Goal: Task Accomplishment & Management: Manage account settings

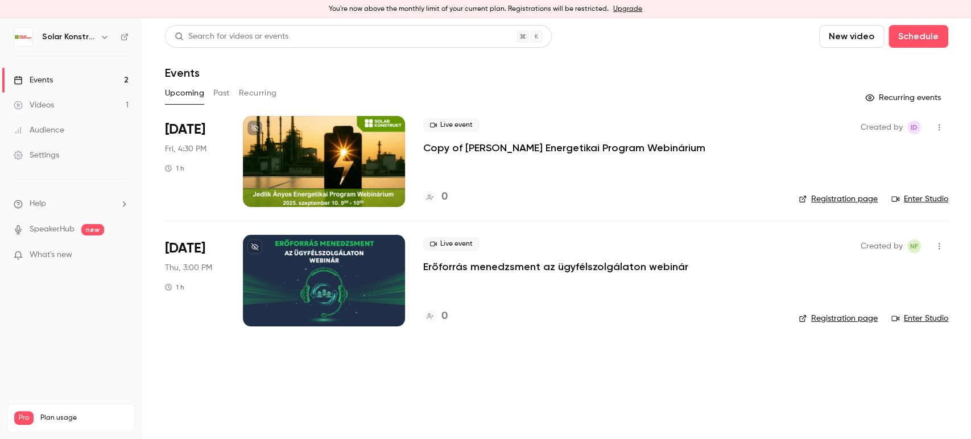
click at [304, 267] on div at bounding box center [324, 280] width 162 height 91
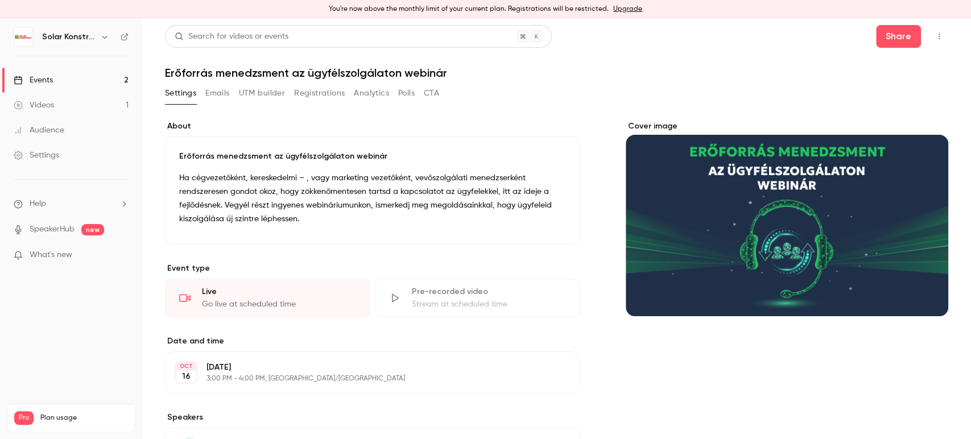
click at [222, 93] on button "Emails" at bounding box center [217, 93] width 24 height 18
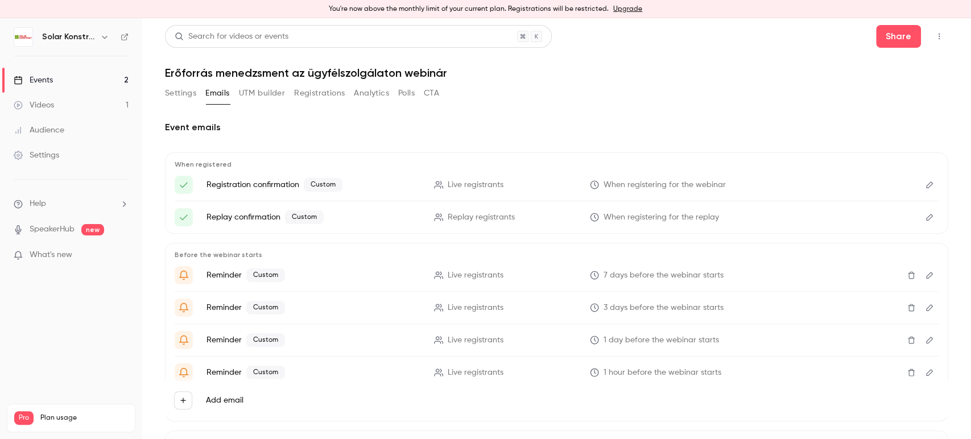
click at [925, 185] on icon "Edit" at bounding box center [929, 185] width 9 height 8
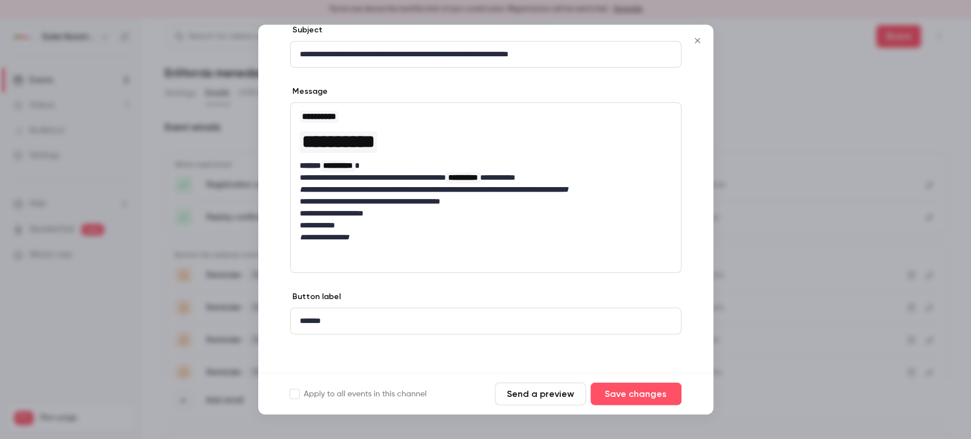
scroll to position [70, 0]
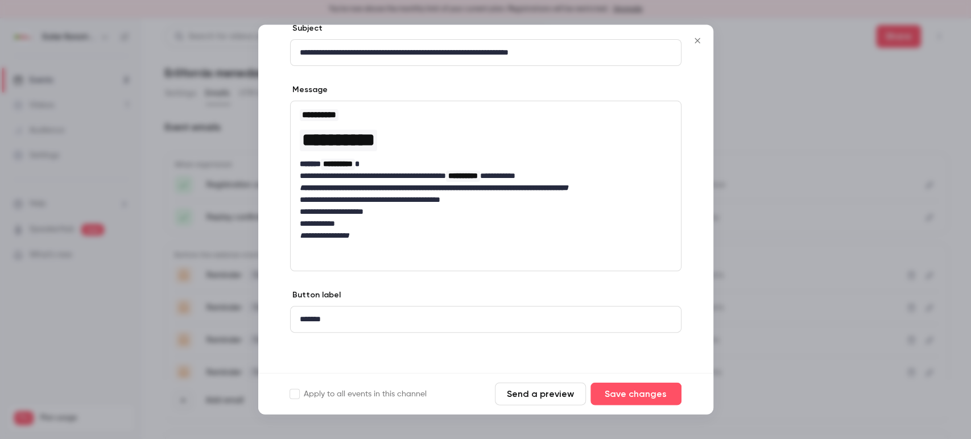
click at [778, 140] on div at bounding box center [485, 219] width 971 height 439
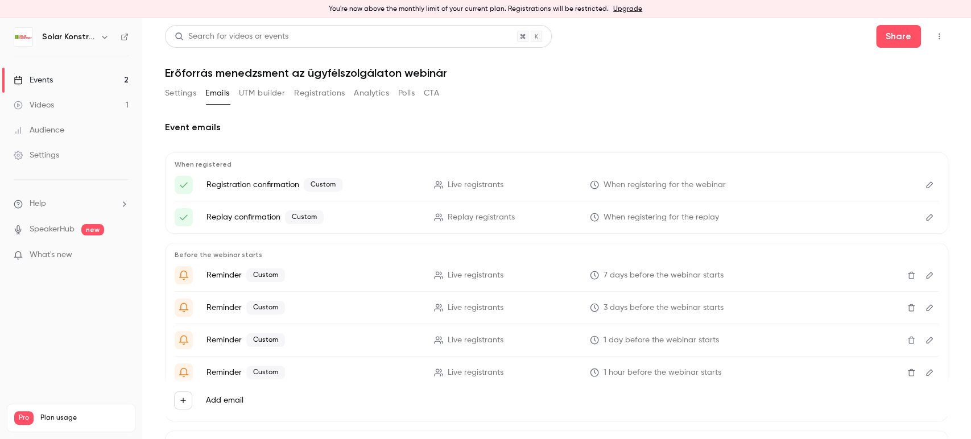
click at [925, 217] on icon "Edit" at bounding box center [929, 217] width 9 height 8
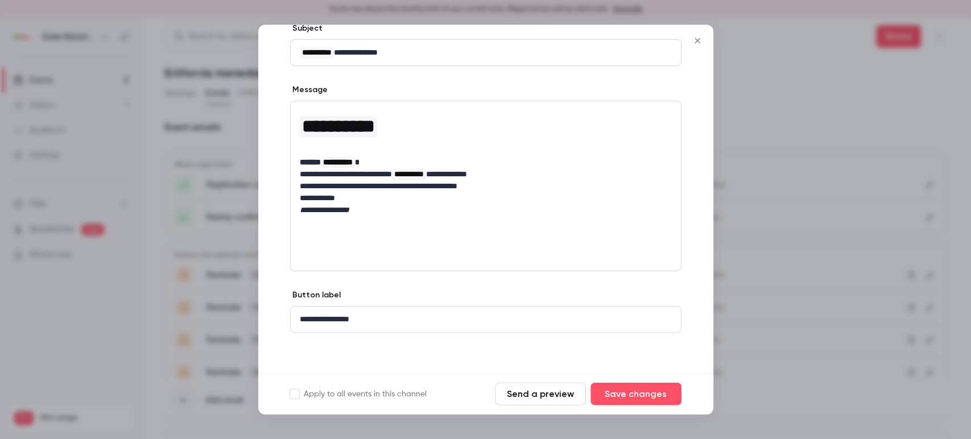
click at [700, 38] on icon "Close" at bounding box center [697, 40] width 14 height 9
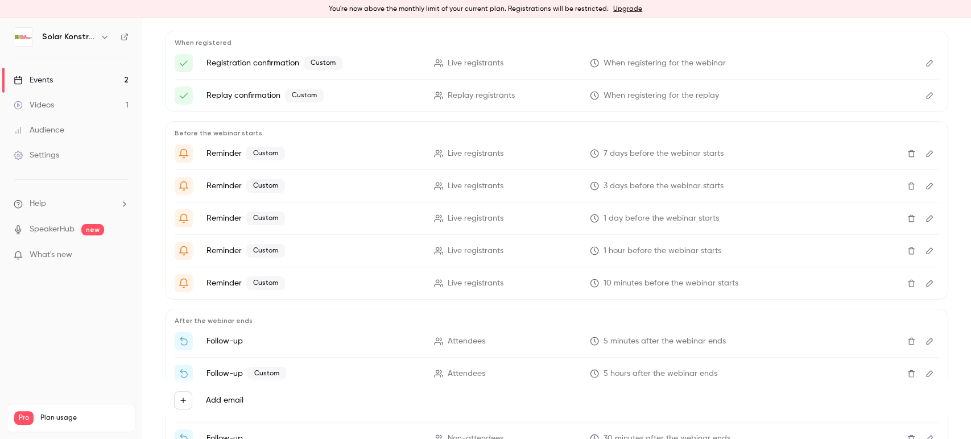
scroll to position [126, 0]
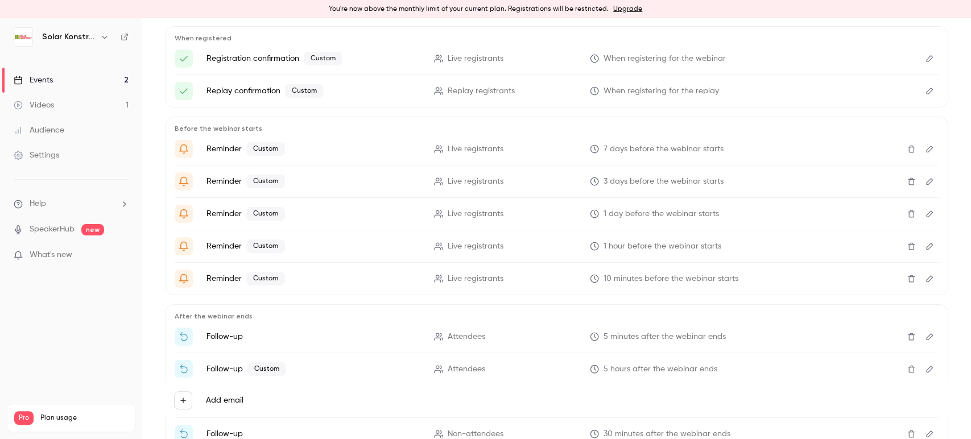
click at [925, 149] on icon "Edit" at bounding box center [929, 149] width 9 height 8
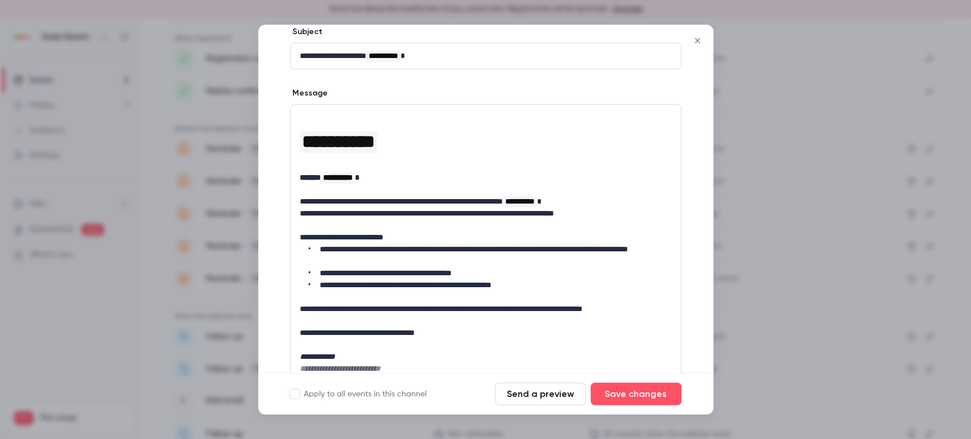
scroll to position [189, 0]
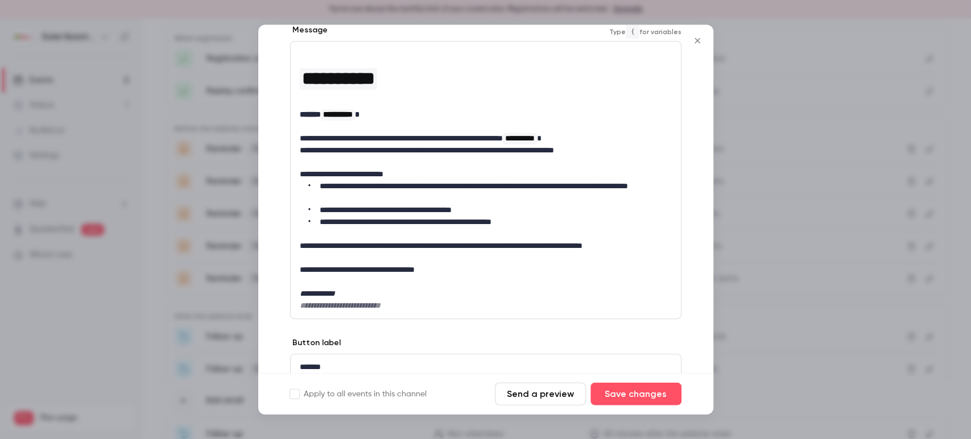
click at [560, 135] on p "**********" at bounding box center [481, 139] width 362 height 12
click at [614, 246] on p "**********" at bounding box center [481, 247] width 362 height 12
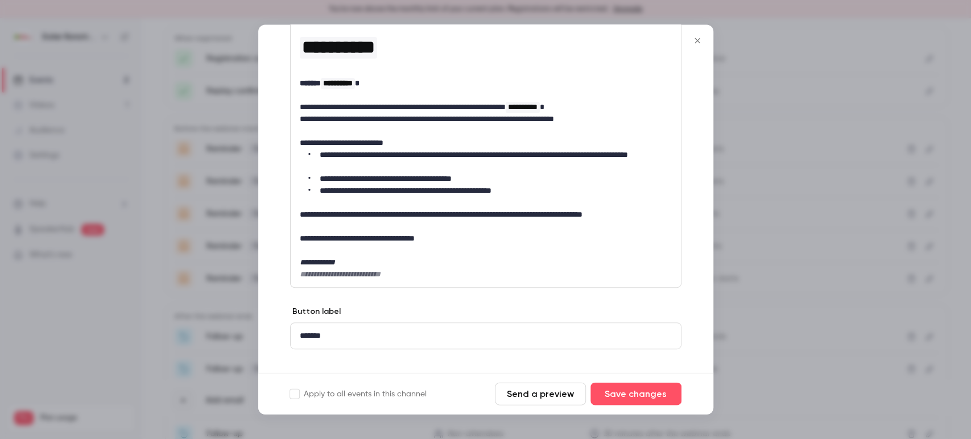
scroll to position [237, 0]
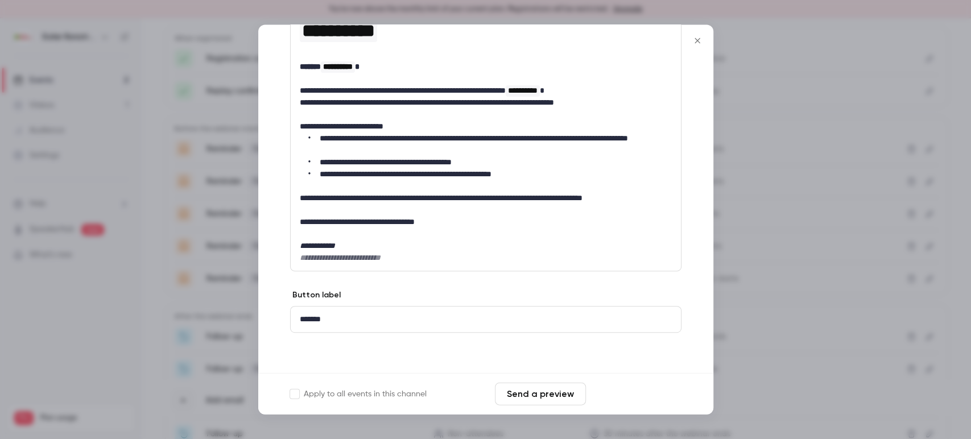
click at [636, 394] on button "Save changes" at bounding box center [635, 394] width 91 height 23
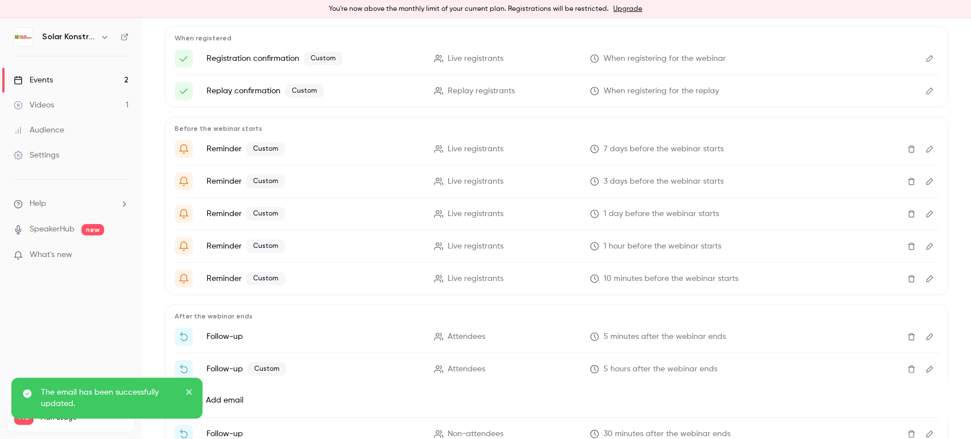
click at [923, 182] on button "Edit" at bounding box center [929, 181] width 18 height 18
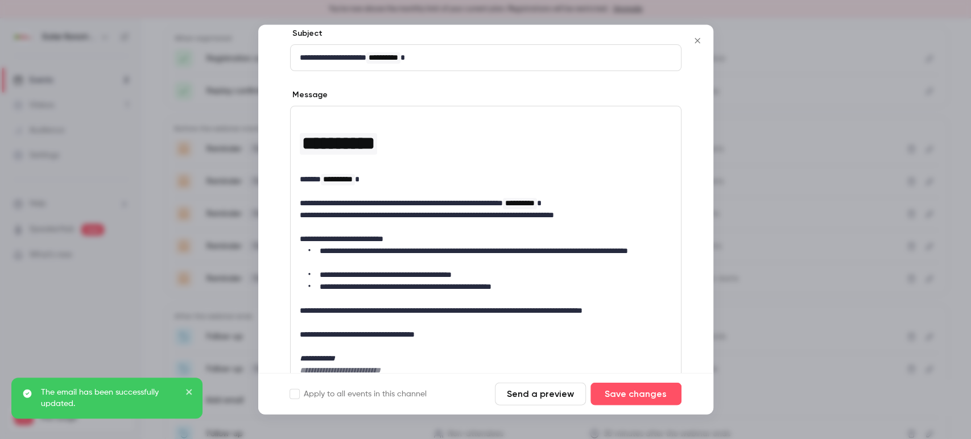
scroll to position [126, 0]
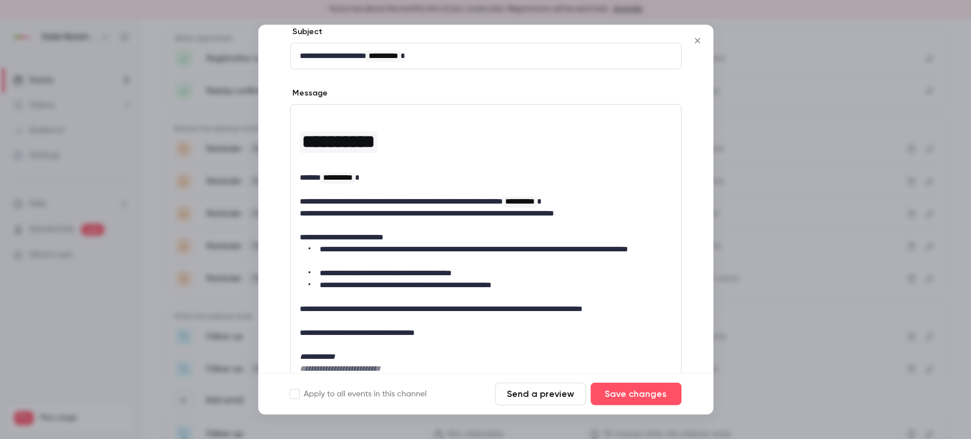
click at [615, 307] on p "**********" at bounding box center [481, 310] width 362 height 12
click at [615, 395] on button "Save changes" at bounding box center [635, 394] width 91 height 23
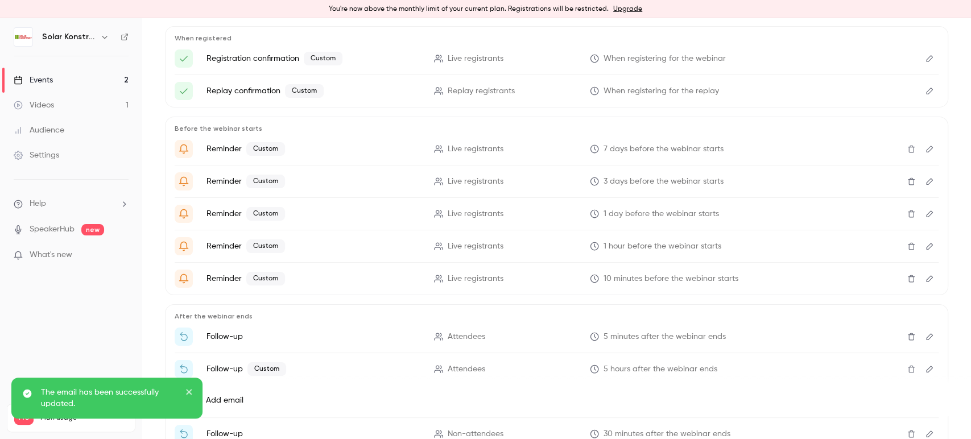
click at [925, 216] on icon "Edit" at bounding box center [929, 214] width 9 height 8
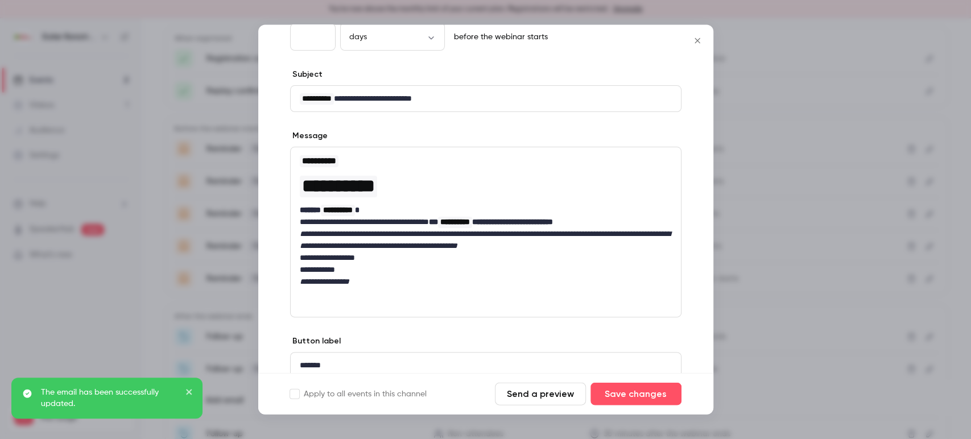
scroll to position [130, 0]
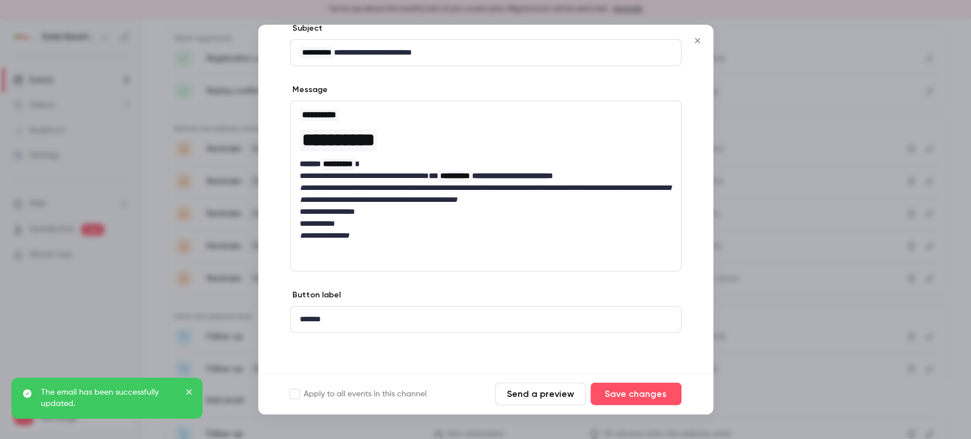
click at [553, 172] on strong "**********" at bounding box center [491, 176] width 124 height 11
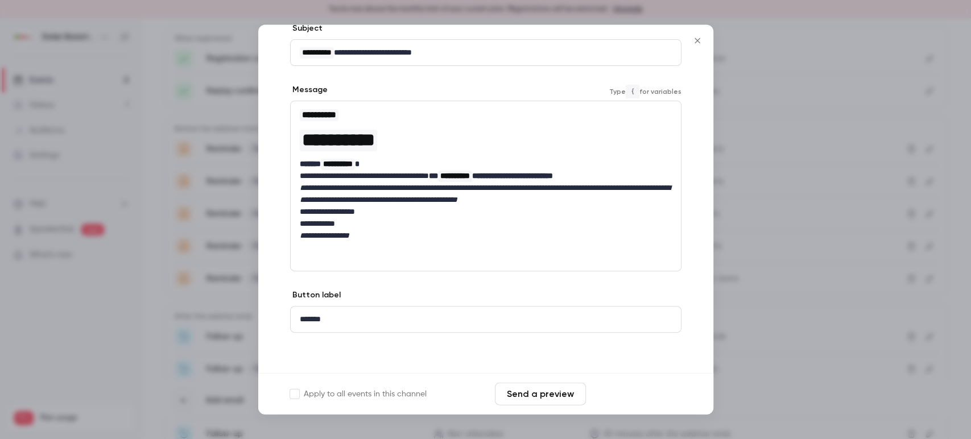
click at [637, 394] on button "Save changes" at bounding box center [635, 394] width 91 height 23
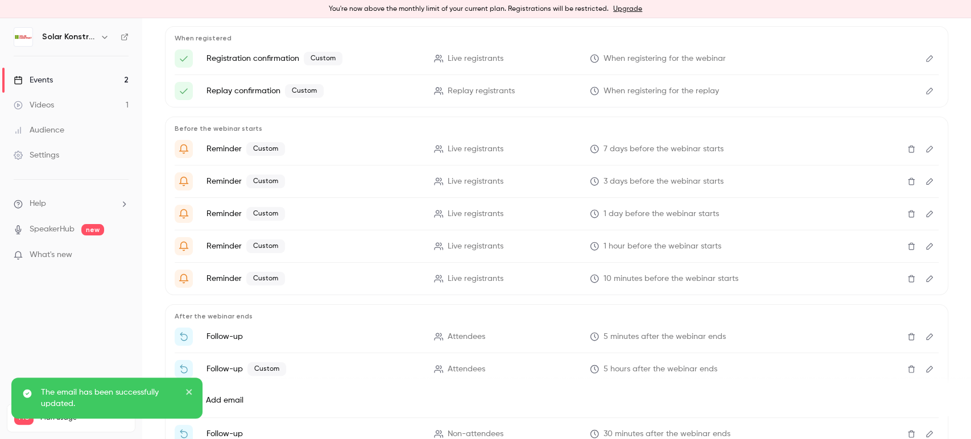
click at [925, 177] on icon "Edit" at bounding box center [929, 181] width 9 height 8
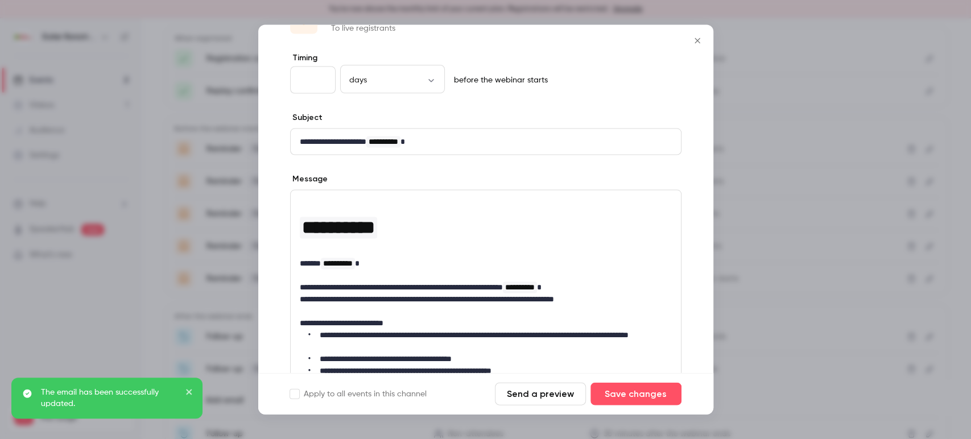
scroll to position [63, 0]
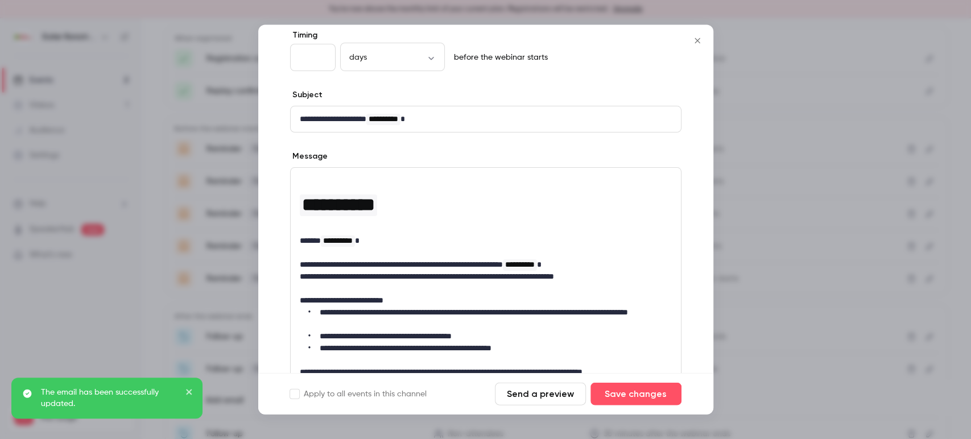
click at [696, 43] on icon "Close" at bounding box center [697, 40] width 14 height 9
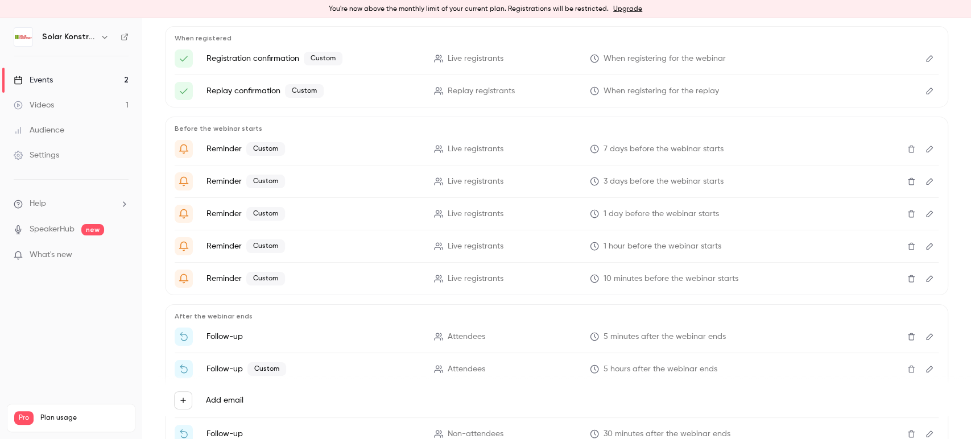
click at [925, 146] on icon "Edit" at bounding box center [929, 149] width 9 height 8
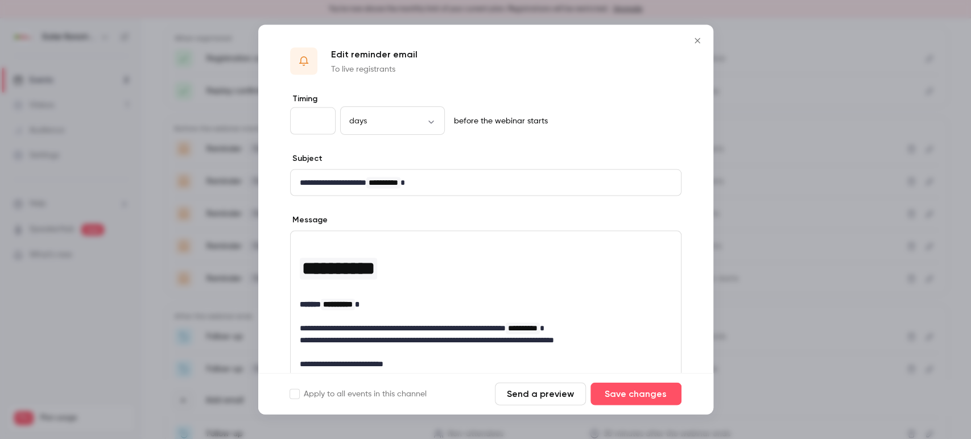
click at [697, 38] on icon "Close" at bounding box center [697, 40] width 14 height 9
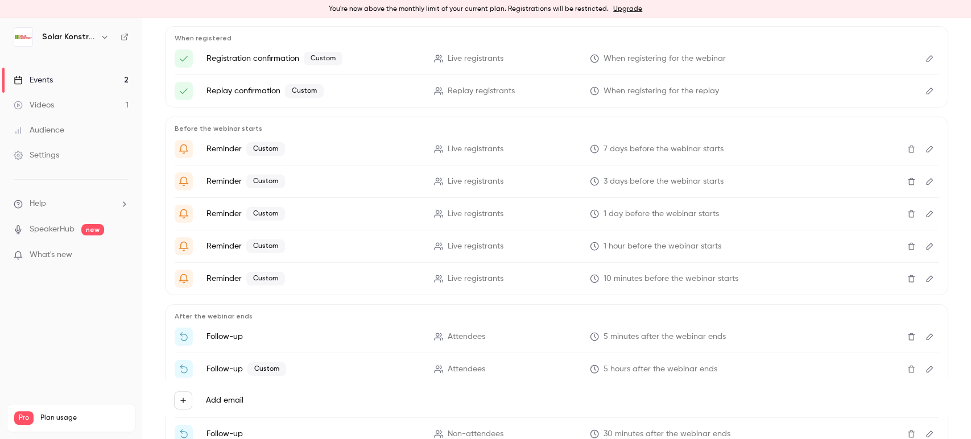
drag, startPoint x: 921, startPoint y: 187, endPoint x: 915, endPoint y: 185, distance: 5.8
click at [920, 185] on button "Edit" at bounding box center [929, 181] width 18 height 18
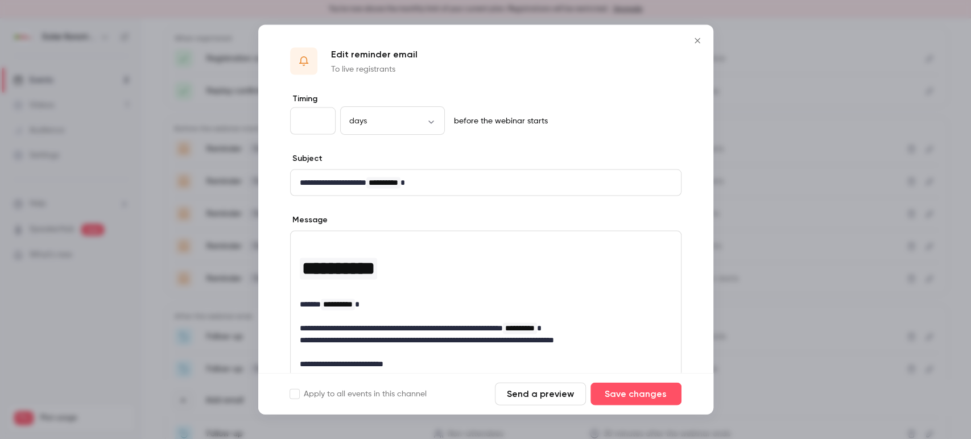
click at [695, 40] on icon "Close" at bounding box center [697, 40] width 14 height 9
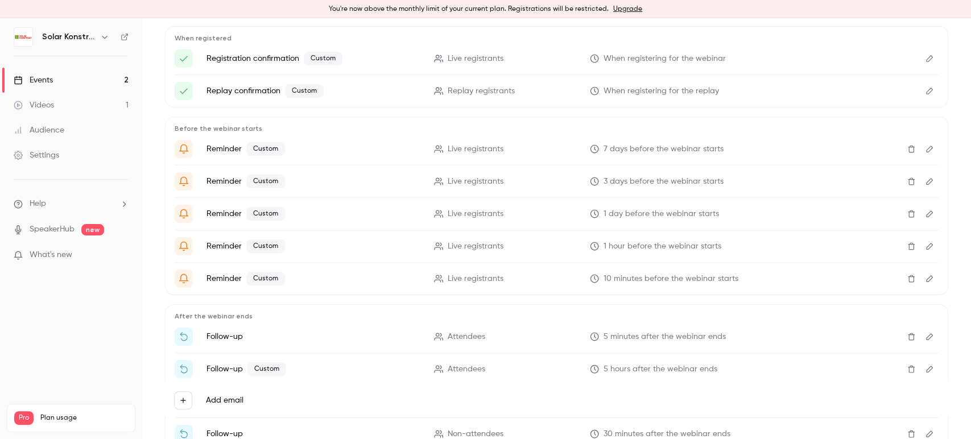
click at [921, 218] on button "Edit" at bounding box center [929, 214] width 18 height 18
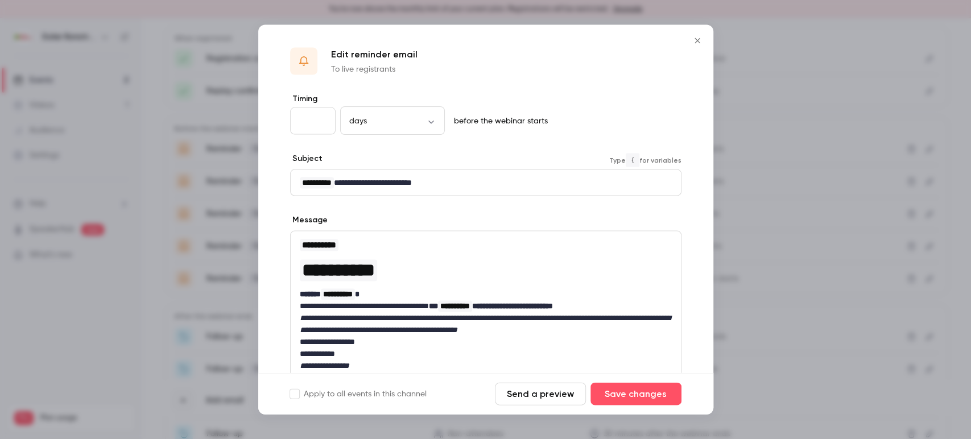
click at [386, 181] on p "**********" at bounding box center [481, 183] width 362 height 12
click at [384, 181] on p "**********" at bounding box center [481, 183] width 362 height 12
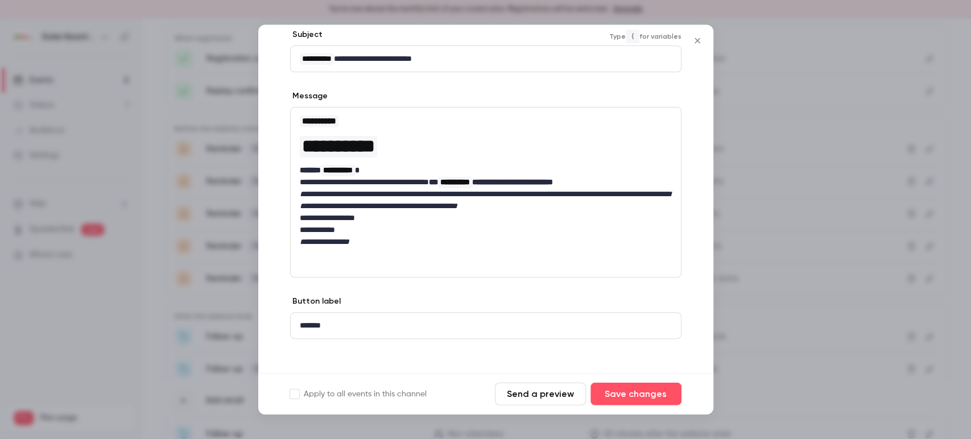
scroll to position [126, 0]
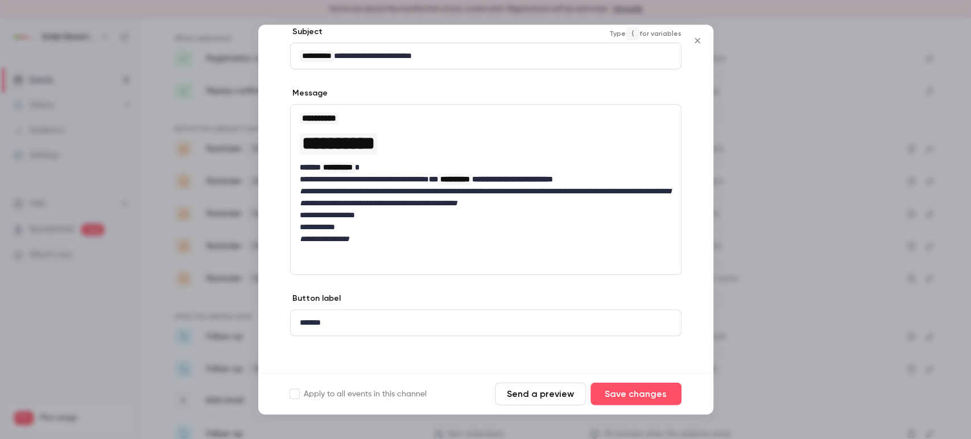
click at [698, 39] on icon "Close" at bounding box center [696, 40] width 5 height 5
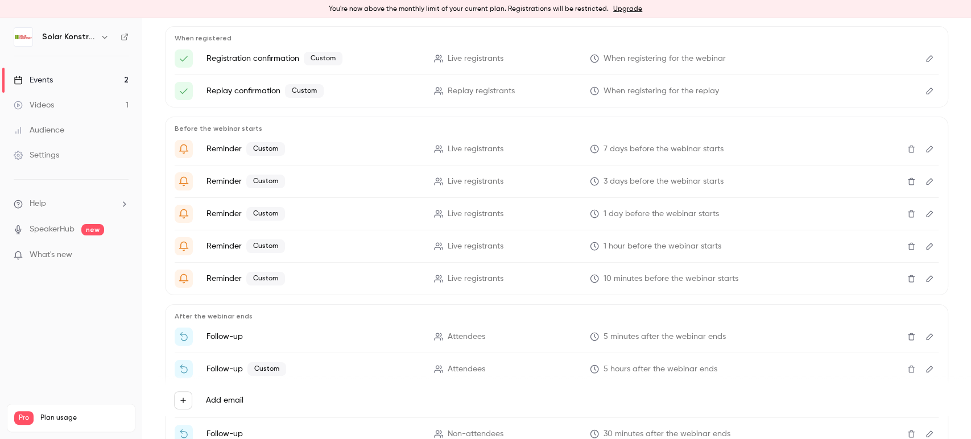
click at [925, 216] on icon "Edit" at bounding box center [929, 214] width 9 height 8
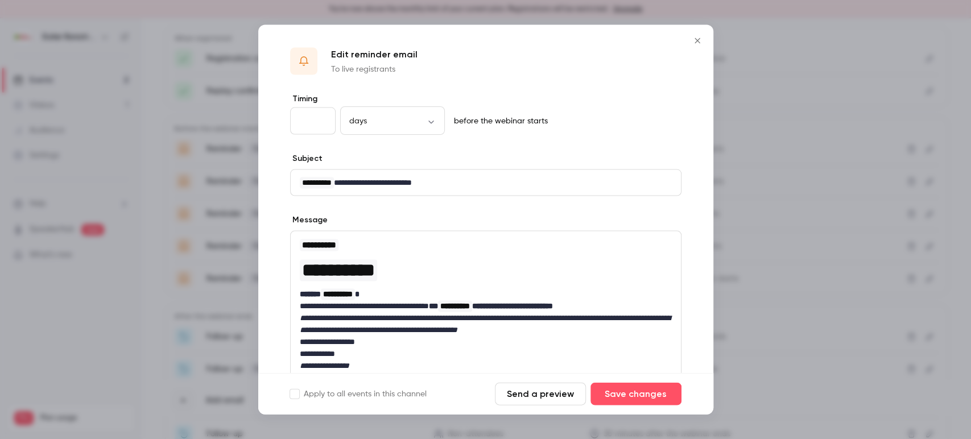
click at [382, 182] on p "**********" at bounding box center [481, 183] width 362 height 12
drag, startPoint x: 639, startPoint y: 392, endPoint x: 691, endPoint y: 387, distance: 52.1
click at [639, 392] on button "Save changes" at bounding box center [635, 394] width 91 height 23
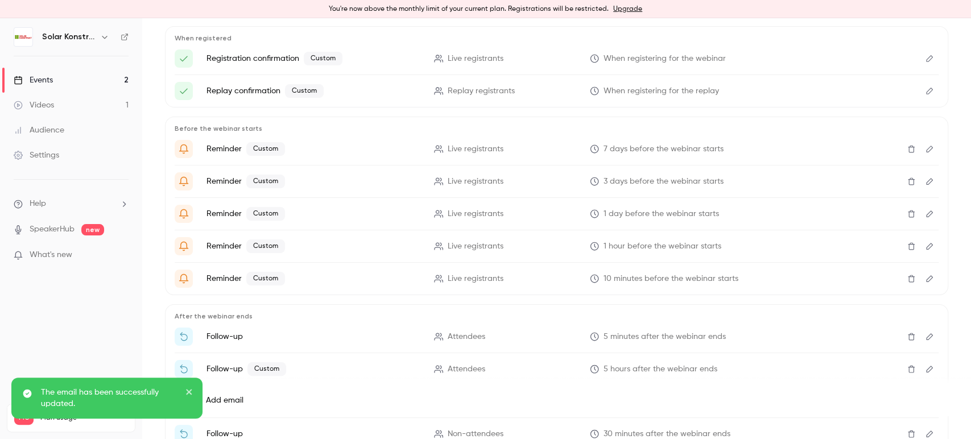
click at [923, 180] on button "Edit" at bounding box center [929, 181] width 18 height 18
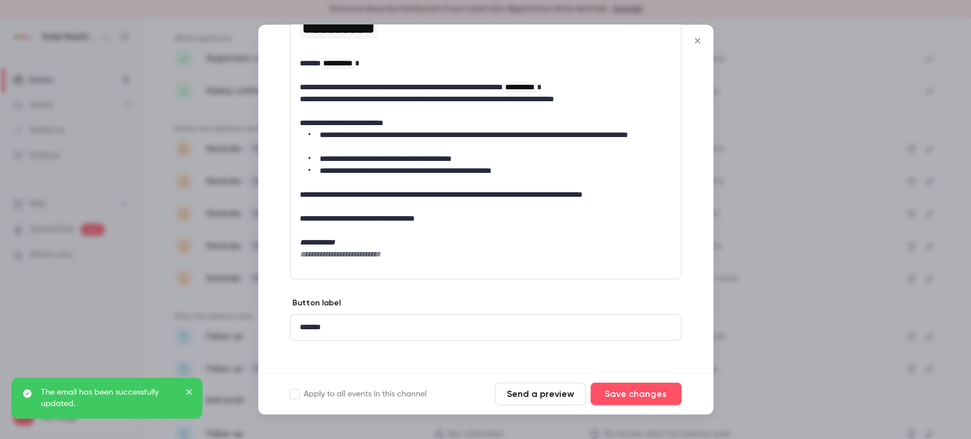
scroll to position [248, 0]
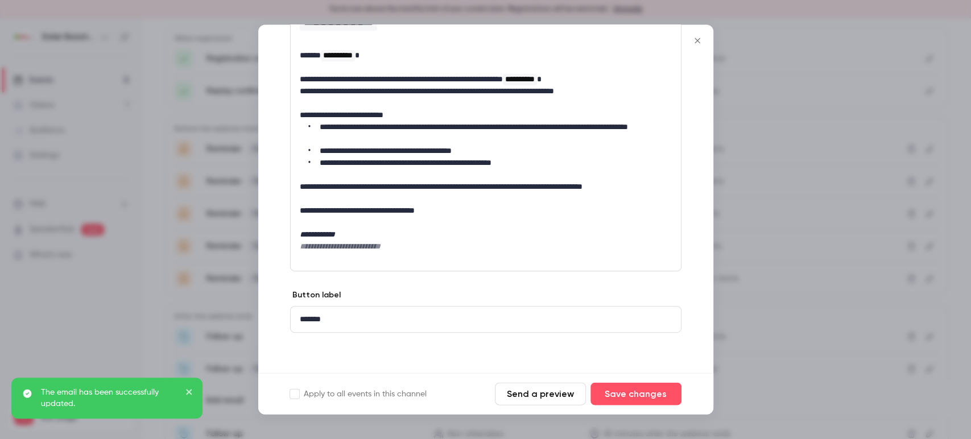
click at [136, 316] on div at bounding box center [485, 219] width 971 height 439
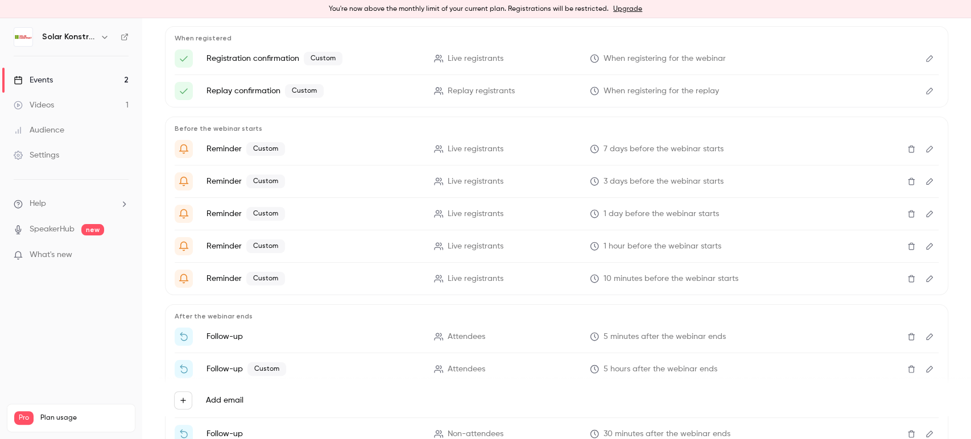
click at [920, 217] on button "Edit" at bounding box center [929, 214] width 18 height 18
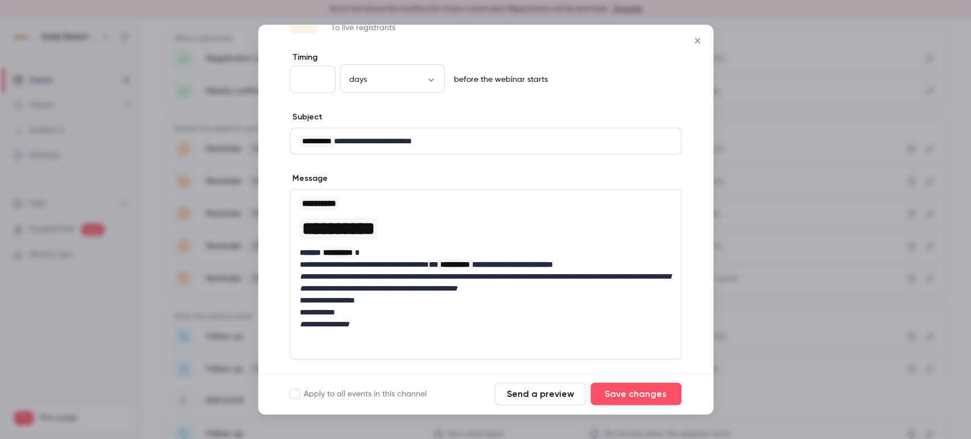
scroll to position [63, 0]
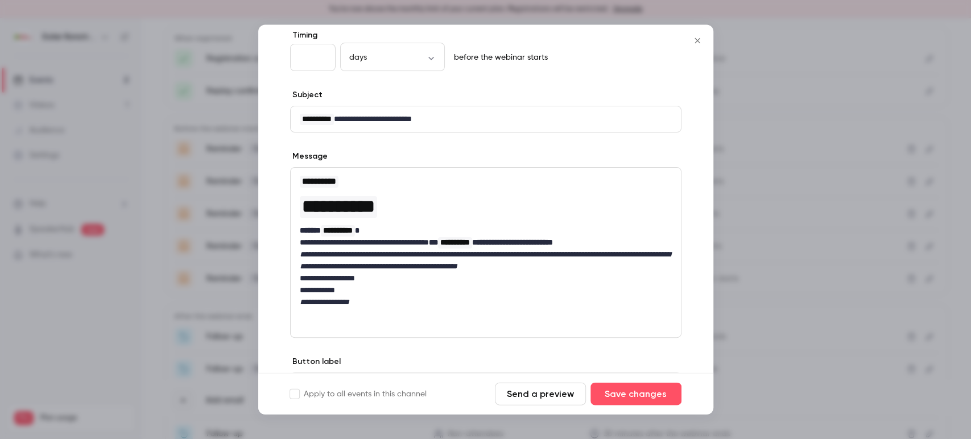
click at [68, 326] on div at bounding box center [485, 219] width 971 height 439
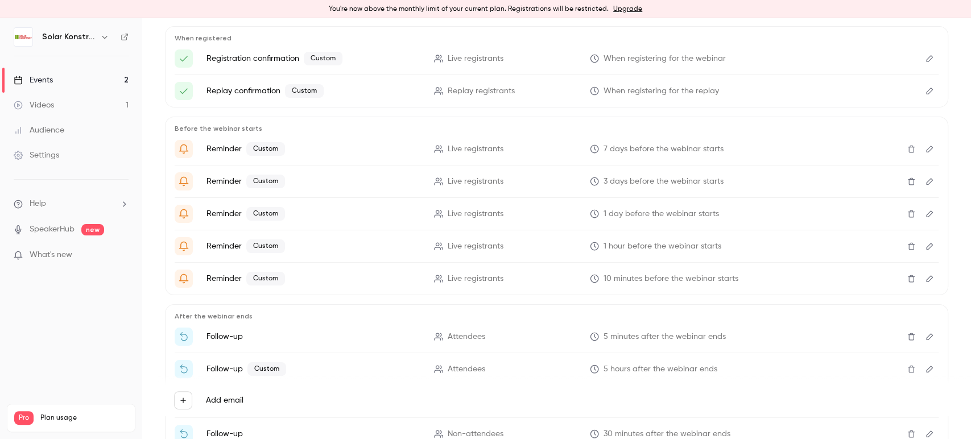
click at [920, 246] on button "Edit" at bounding box center [929, 246] width 18 height 18
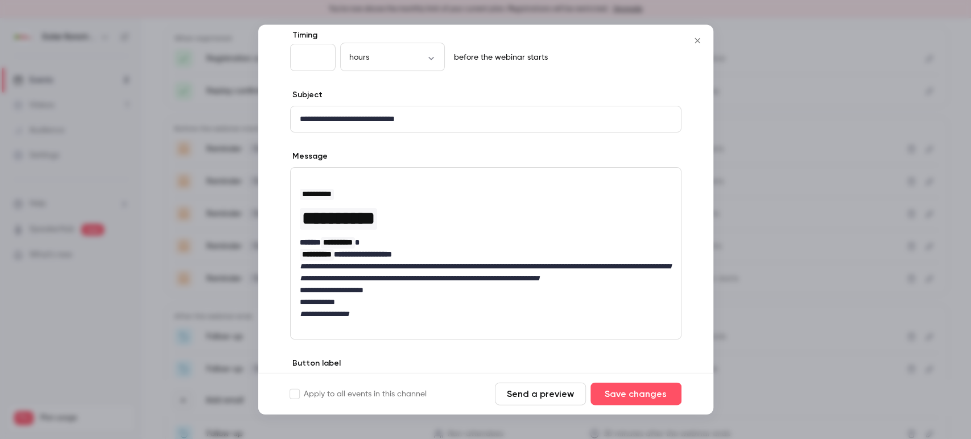
scroll to position [126, 0]
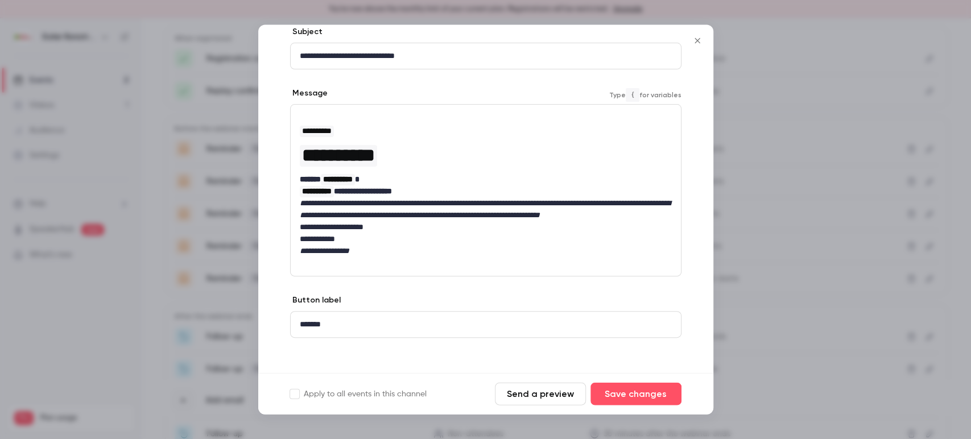
click at [349, 255] on em "**********" at bounding box center [324, 251] width 49 height 8
click at [627, 395] on button "Save changes" at bounding box center [635, 394] width 91 height 23
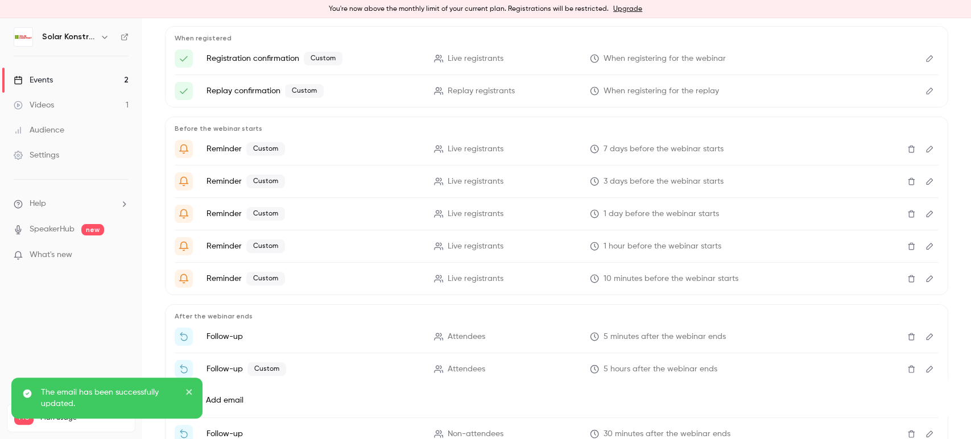
click at [927, 214] on button "Edit" at bounding box center [929, 214] width 18 height 18
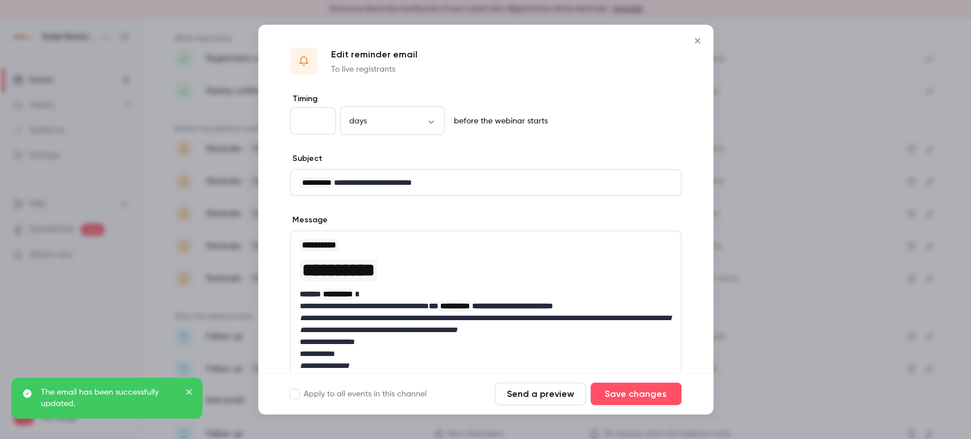
scroll to position [63, 0]
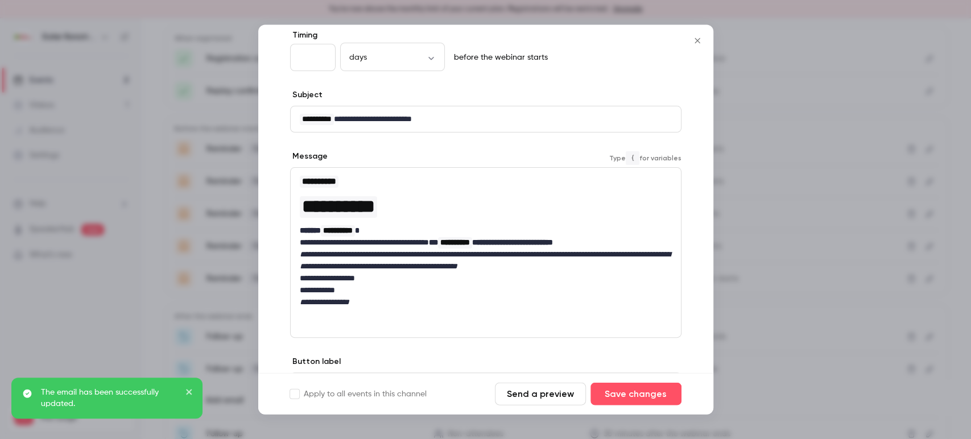
drag, startPoint x: 359, startPoint y: 304, endPoint x: 420, endPoint y: 292, distance: 61.4
click at [349, 304] on em "**********" at bounding box center [324, 303] width 49 height 8
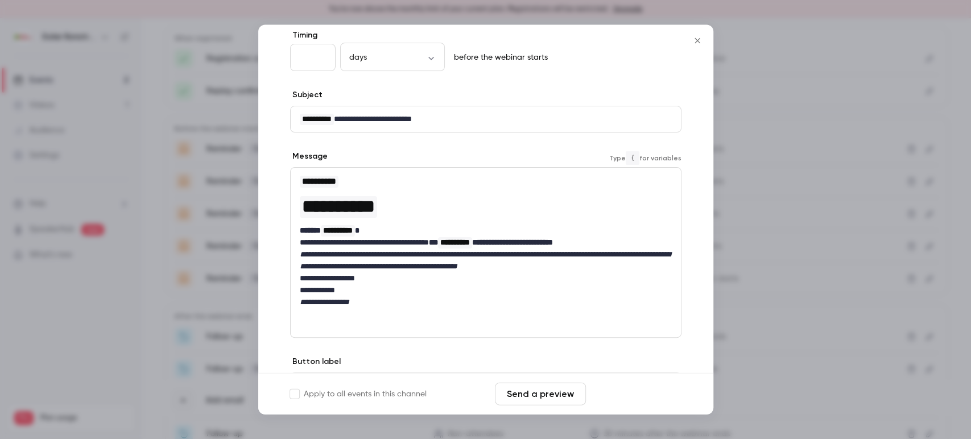
click at [608, 398] on button "Save changes" at bounding box center [635, 394] width 91 height 23
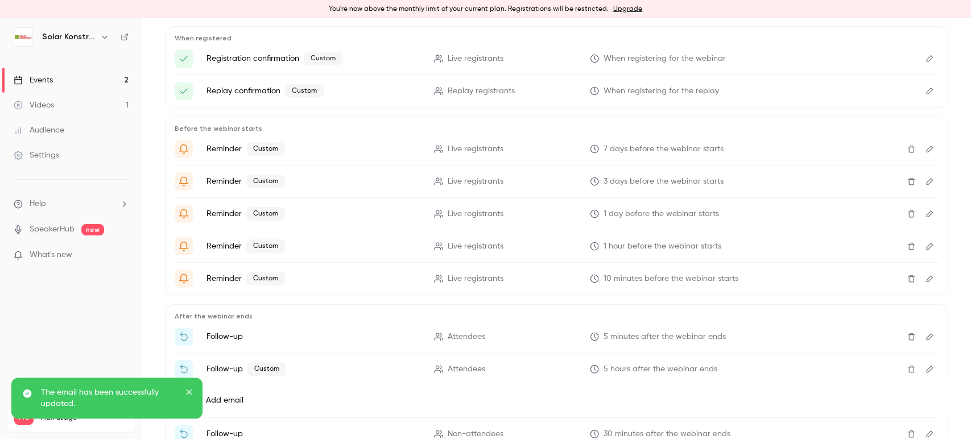
click at [925, 184] on icon "Edit" at bounding box center [929, 181] width 9 height 8
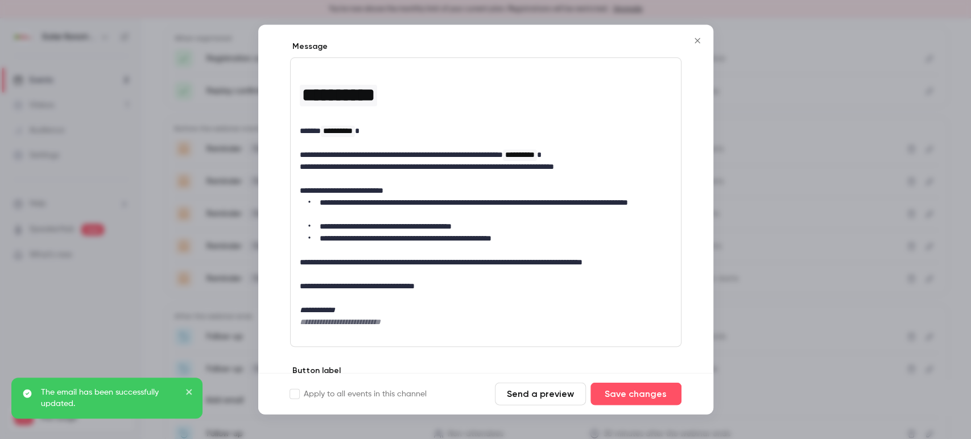
scroll to position [189, 0]
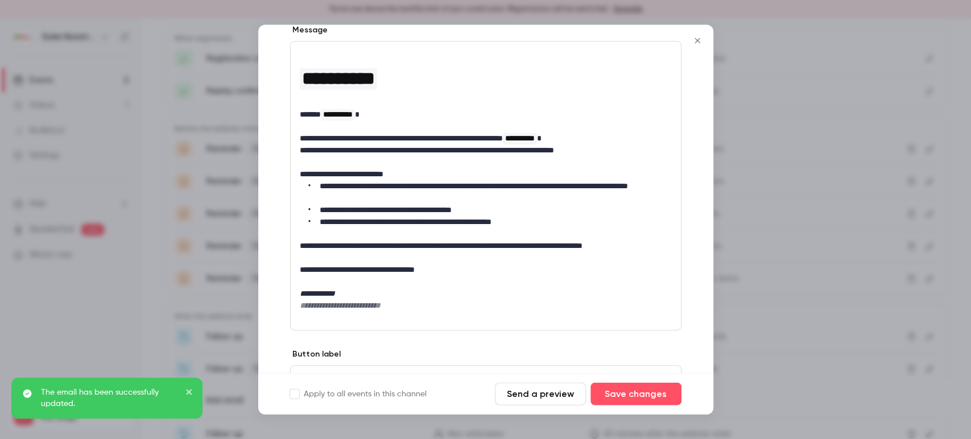
click at [695, 42] on icon "Close" at bounding box center [697, 40] width 14 height 9
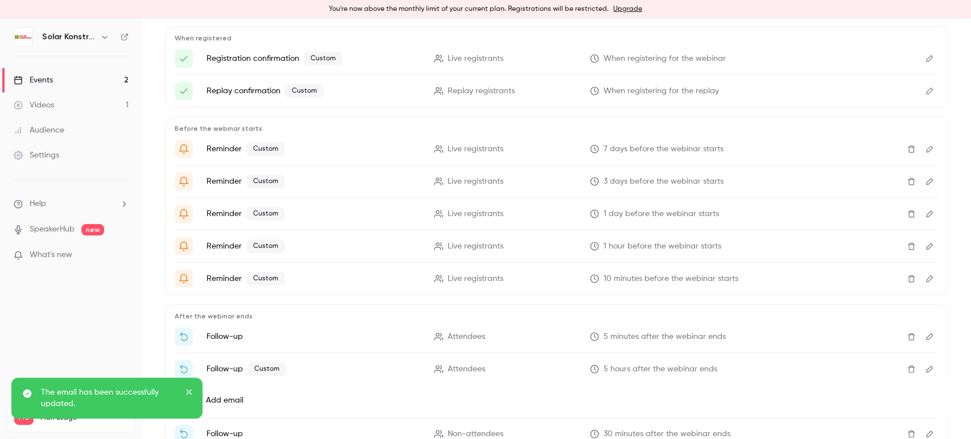
click at [926, 151] on icon "Edit" at bounding box center [929, 149] width 7 height 7
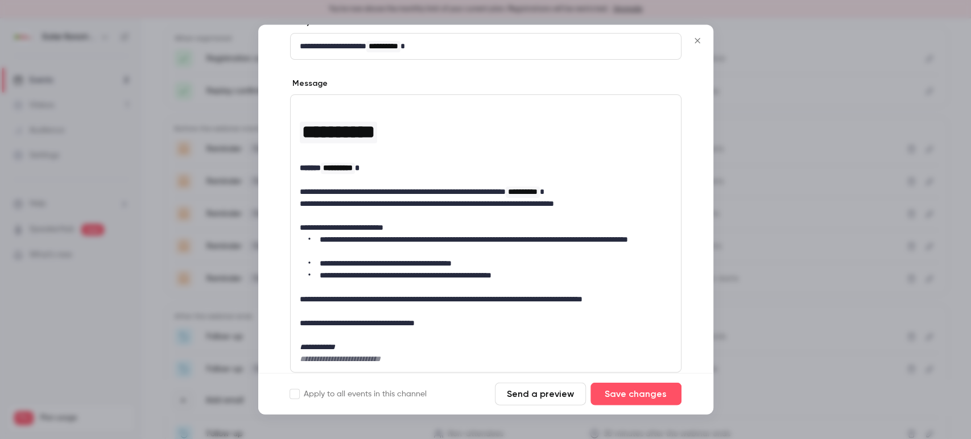
scroll to position [237, 0]
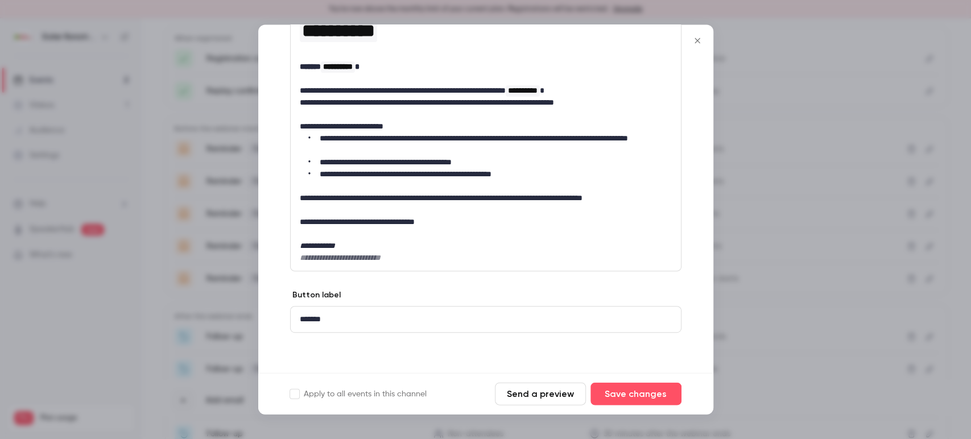
click at [694, 36] on icon "Close" at bounding box center [697, 40] width 14 height 9
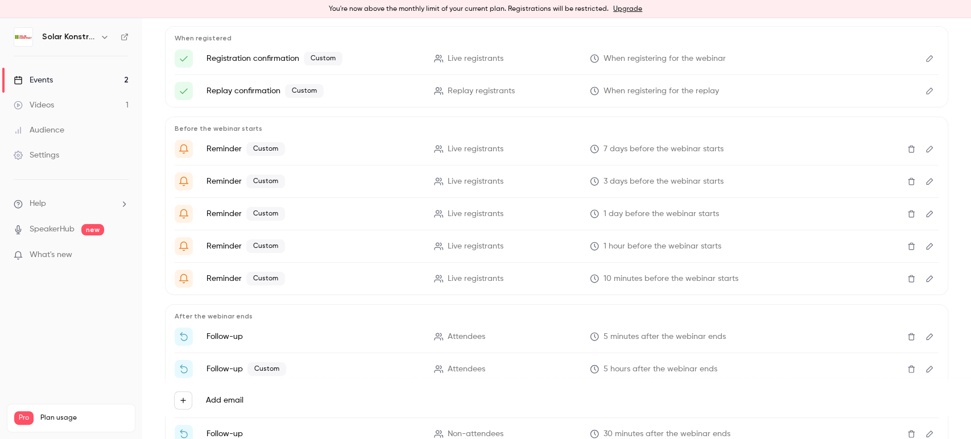
click at [925, 279] on icon "Edit" at bounding box center [929, 279] width 9 height 8
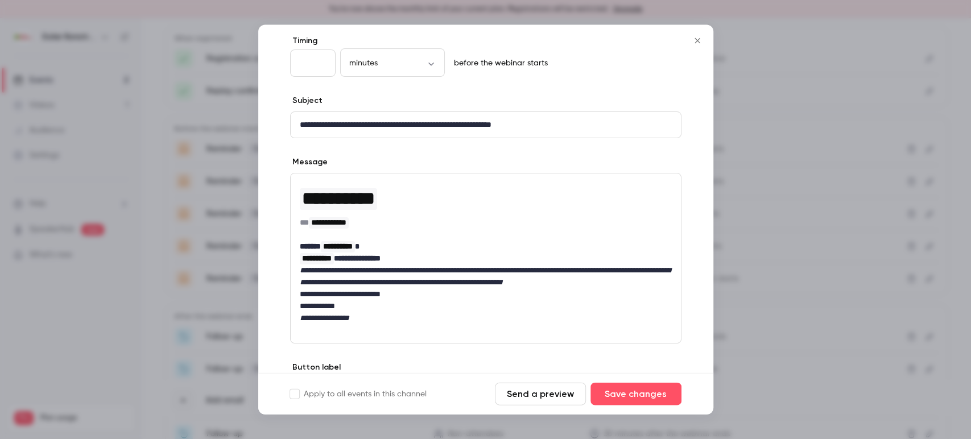
scroll to position [130, 0]
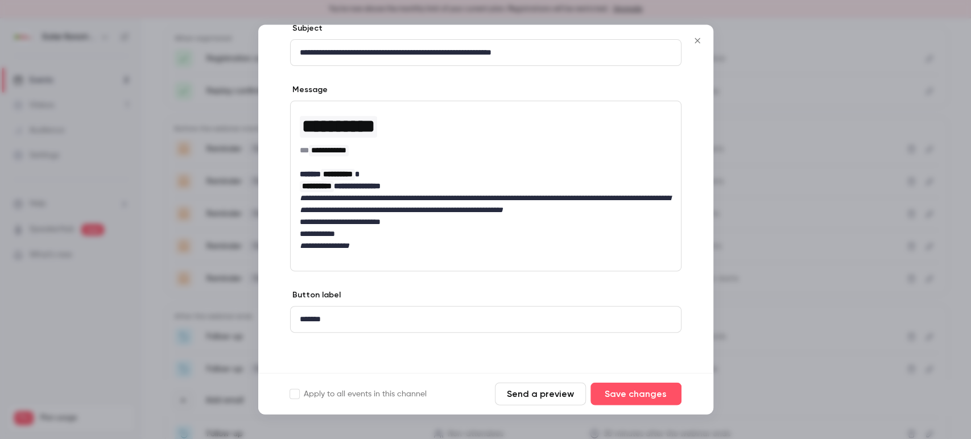
click at [349, 250] on em "**********" at bounding box center [324, 246] width 49 height 8
click at [626, 387] on button "Save changes" at bounding box center [635, 394] width 91 height 23
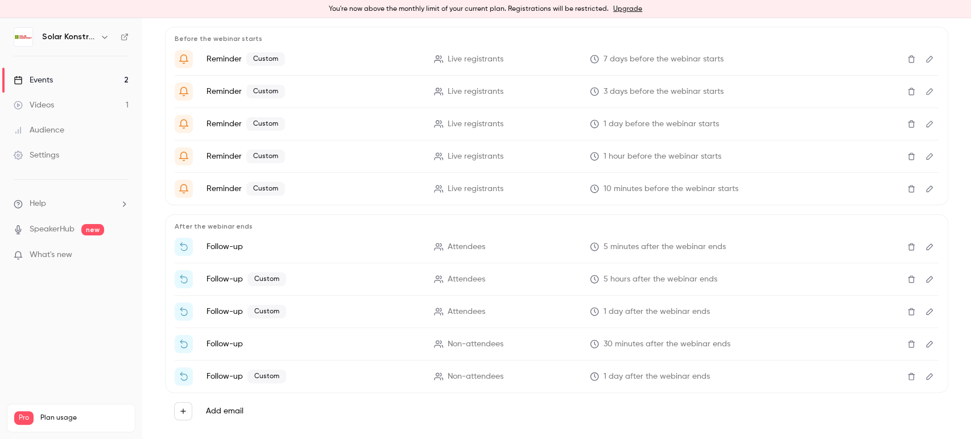
scroll to position [235, 0]
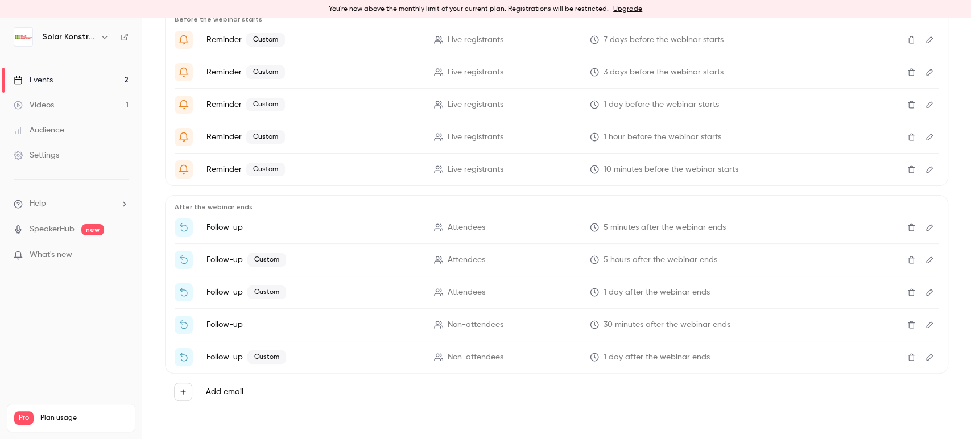
click at [368, 394] on div "Add email" at bounding box center [556, 392] width 765 height 18
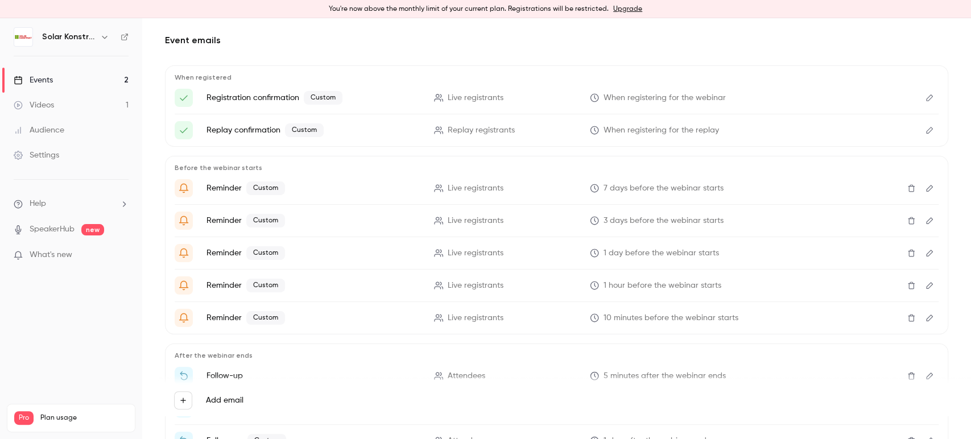
scroll to position [0, 0]
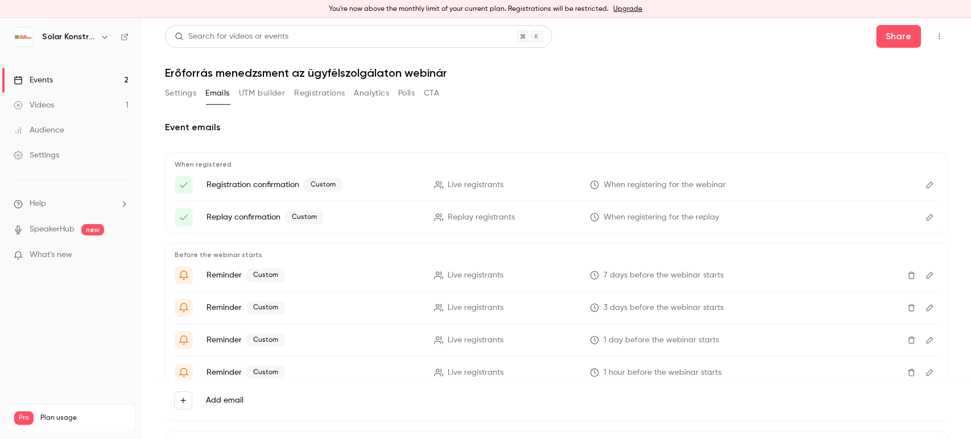
click at [637, 194] on ul "Registration confirmation Custom Live registrants When registering for the webi…" at bounding box center [557, 201] width 764 height 51
click at [638, 185] on span "When registering for the webinar" at bounding box center [664, 185] width 122 height 12
click at [925, 183] on icon "Edit" at bounding box center [929, 185] width 9 height 8
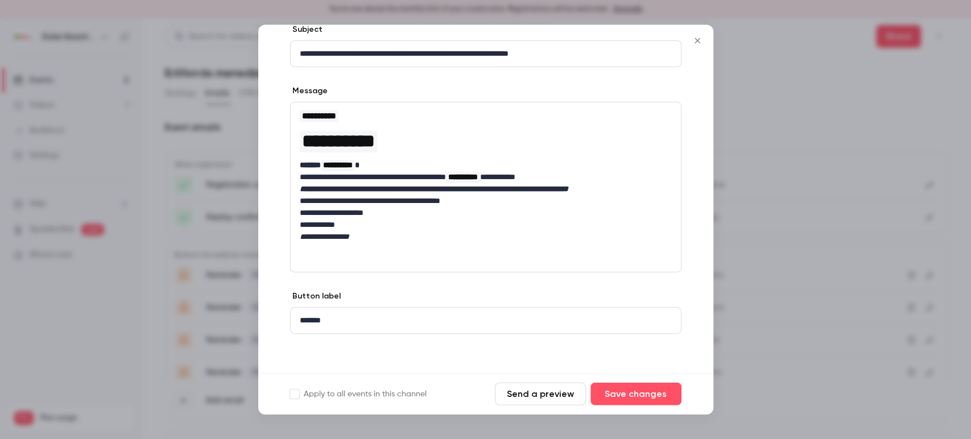
scroll to position [70, 0]
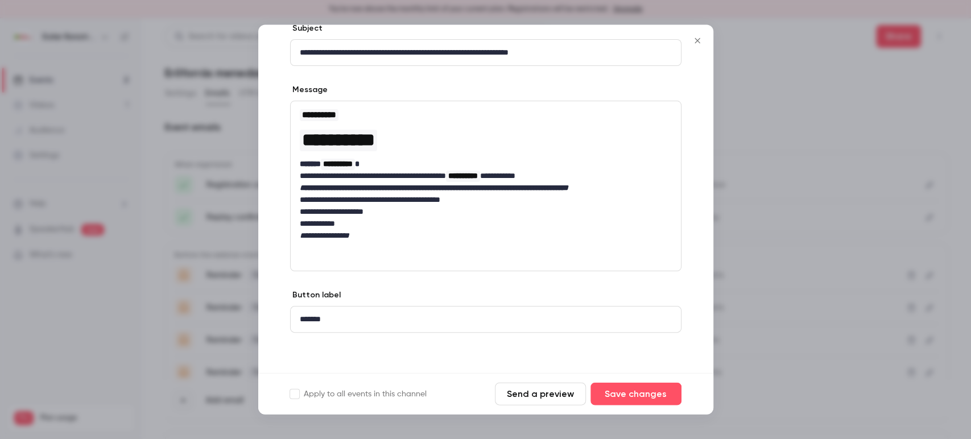
click at [695, 39] on icon "Close" at bounding box center [696, 40] width 5 height 5
